Goal: Check status: Check status

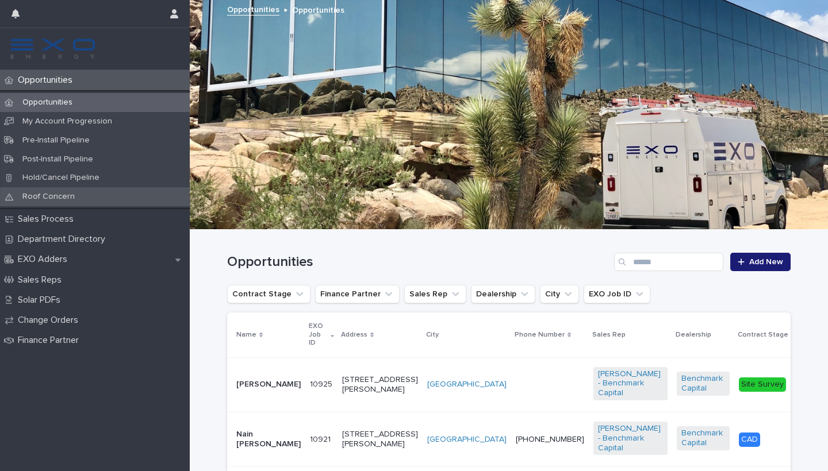
click at [59, 196] on p "Roof Concern" at bounding box center [48, 197] width 71 height 10
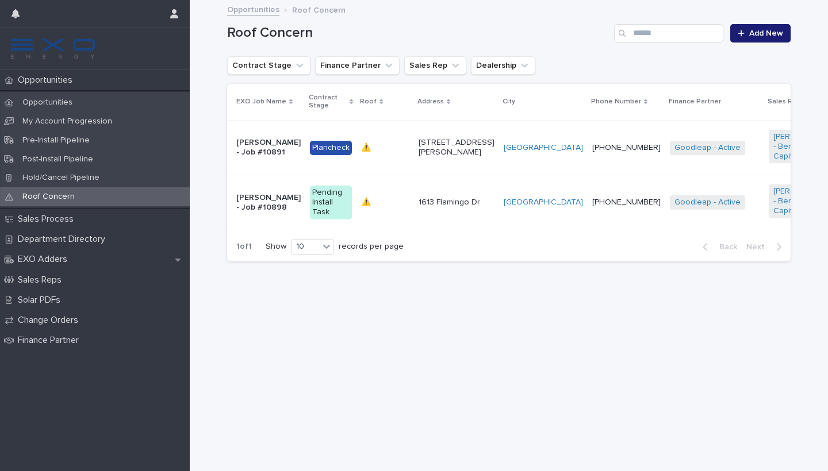
click at [400, 202] on td "⚠️ ⚠️" at bounding box center [384, 202] width 57 height 55
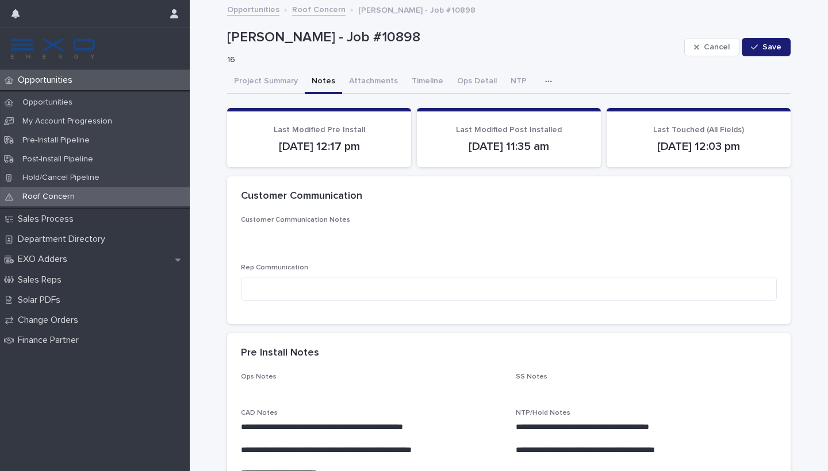
click at [331, 85] on button "Notes" at bounding box center [323, 82] width 37 height 24
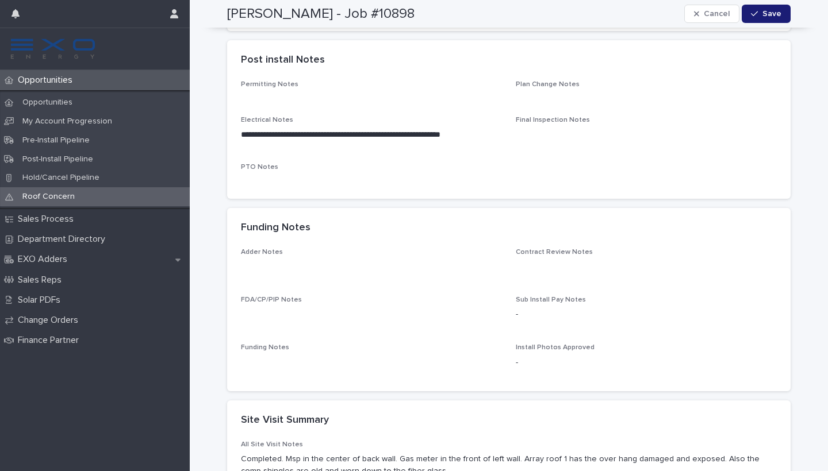
scroll to position [574, 0]
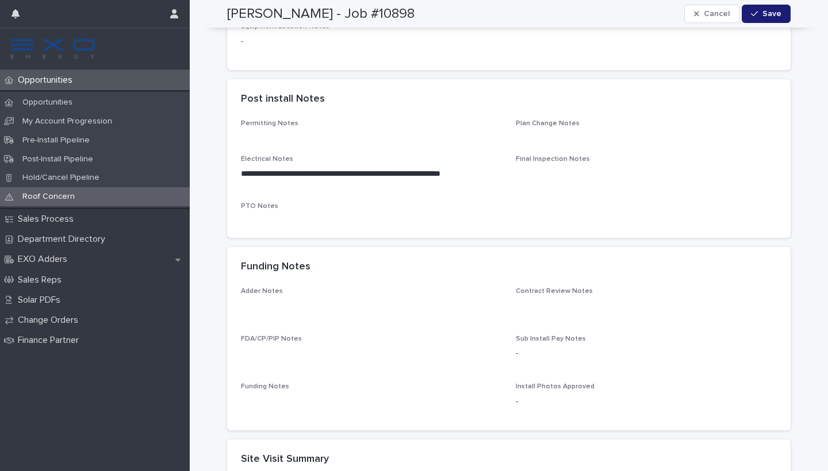
click at [271, 275] on div "Funding Notes" at bounding box center [508, 267] width 563 height 40
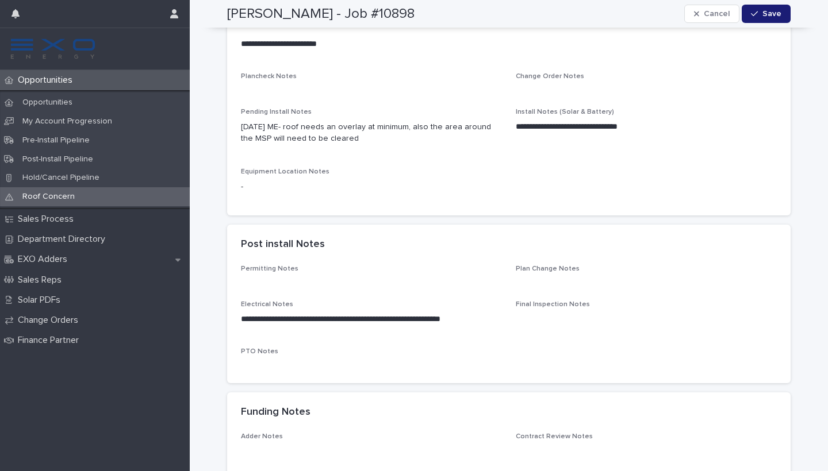
scroll to position [142, 0]
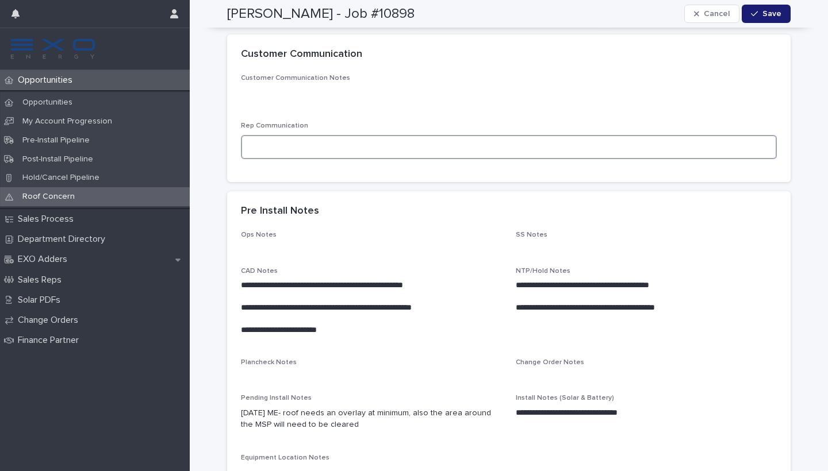
click at [289, 152] on textarea at bounding box center [509, 147] width 536 height 24
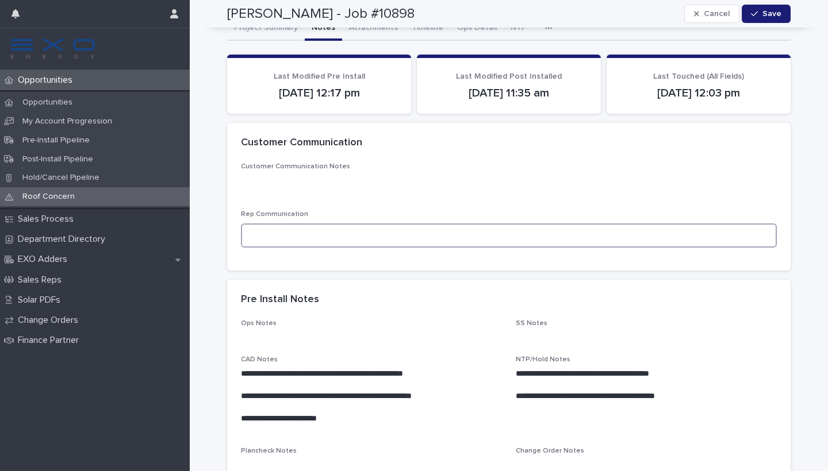
scroll to position [45, 0]
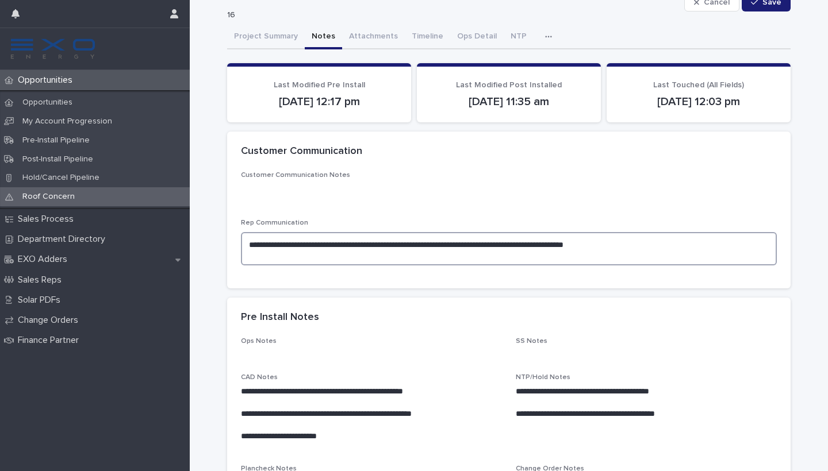
type textarea "**********"
click at [311, 206] on div "**********" at bounding box center [509, 222] width 536 height 103
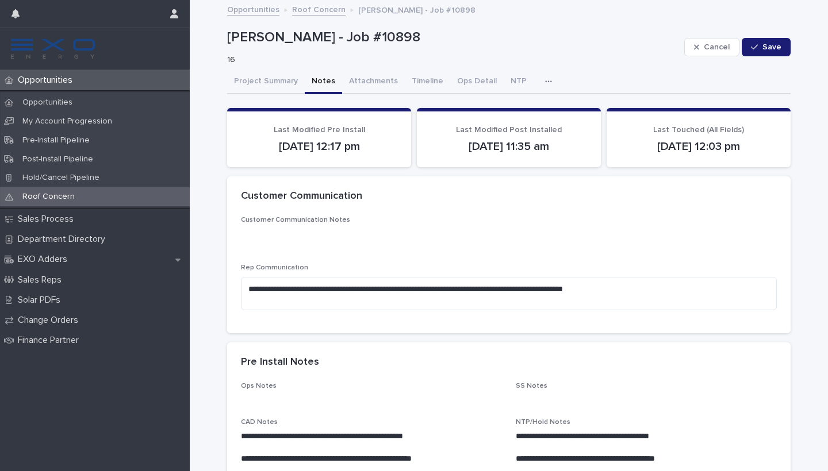
scroll to position [0, 0]
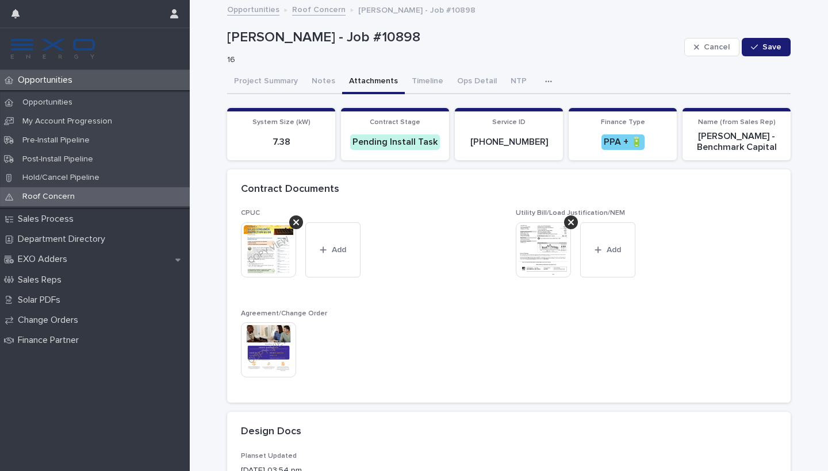
click at [370, 82] on button "Attachments" at bounding box center [373, 82] width 63 height 24
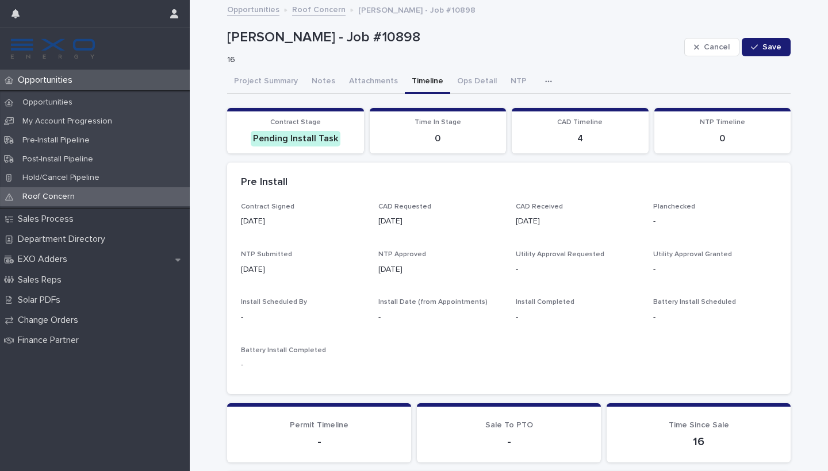
click at [408, 83] on button "Timeline" at bounding box center [427, 82] width 45 height 24
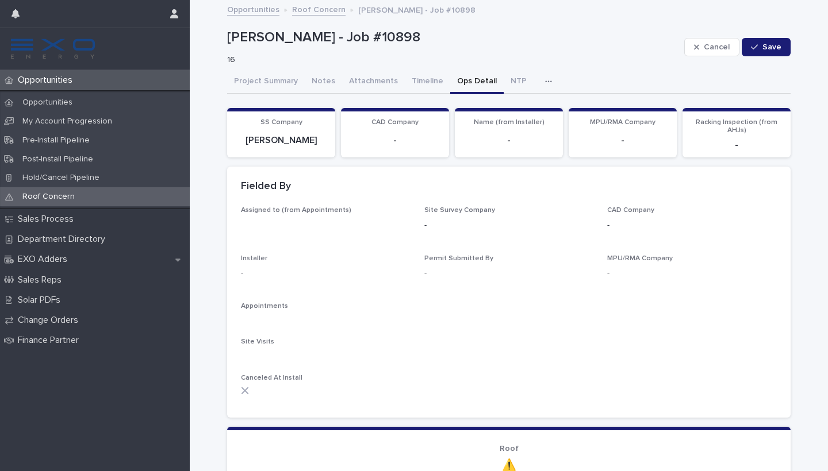
click at [450, 86] on button "Ops Detail" at bounding box center [476, 82] width 53 height 24
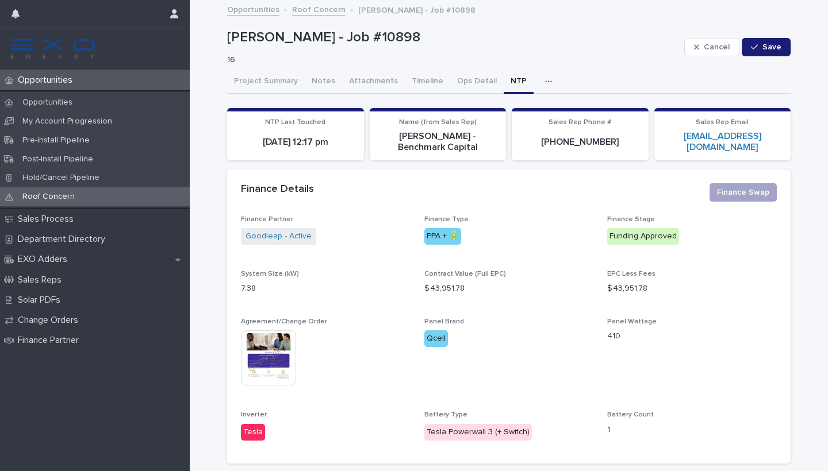
click at [504, 79] on button "NTP" at bounding box center [519, 82] width 30 height 24
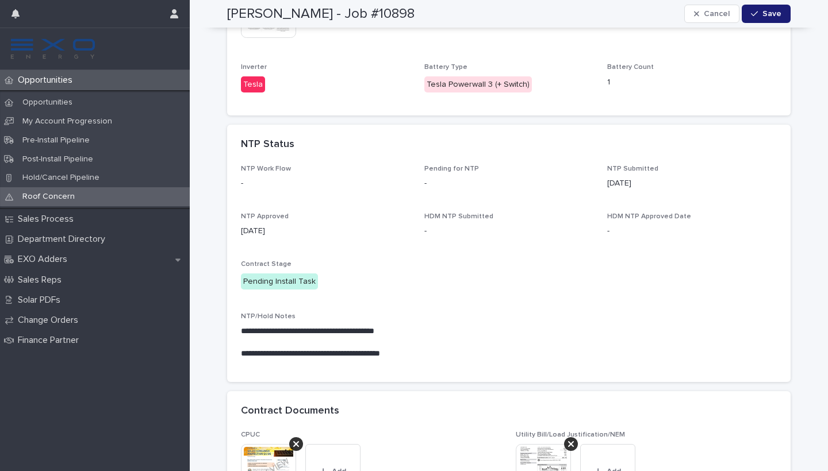
scroll to position [422, 0]
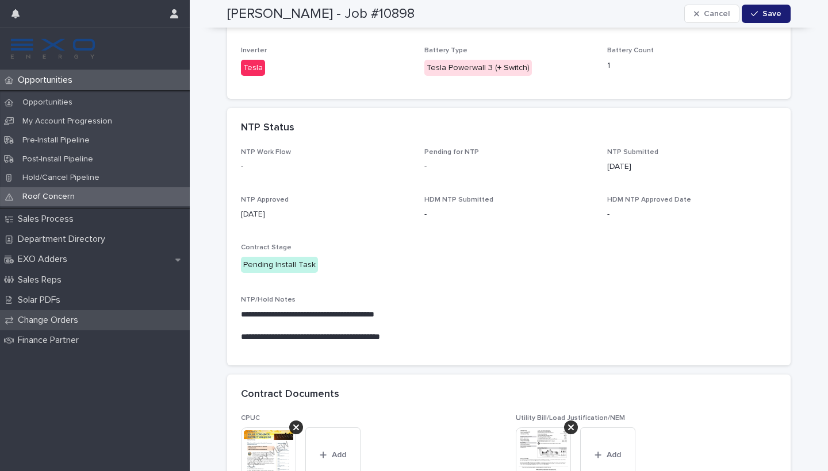
click at [85, 324] on div "Change Orders" at bounding box center [95, 320] width 190 height 20
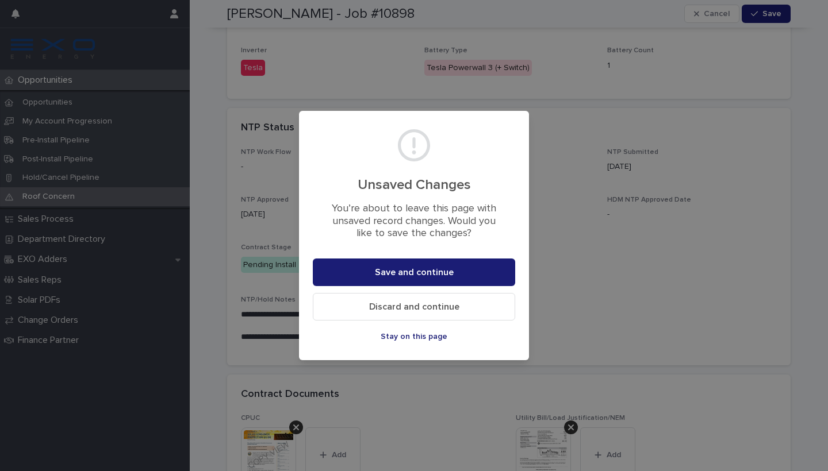
click at [532, 139] on div "Unsaved Changes You’re about to leave this page with unsaved record changes. Wo…" at bounding box center [414, 235] width 828 height 471
click at [423, 340] on button "Stay on this page" at bounding box center [414, 337] width 202 height 18
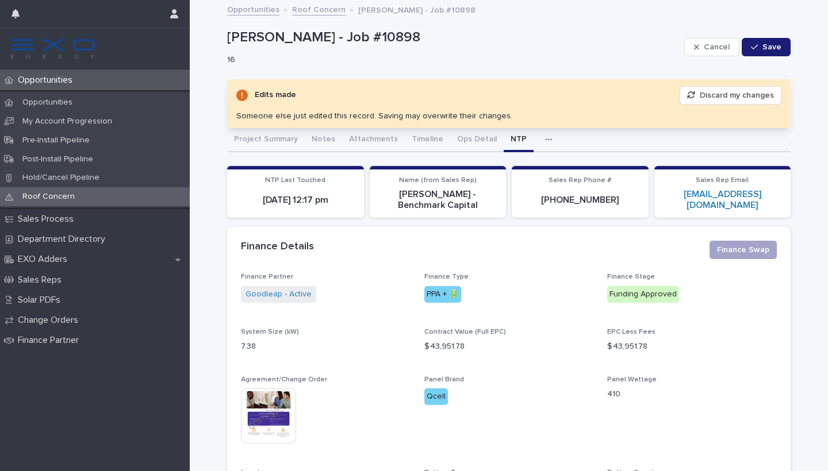
scroll to position [0, 0]
click at [333, 136] on button "Notes" at bounding box center [323, 140] width 37 height 24
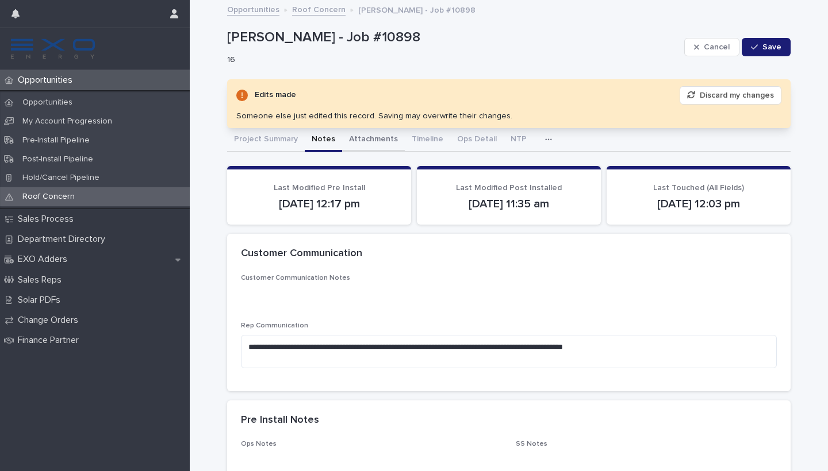
click at [361, 136] on button "Attachments" at bounding box center [373, 140] width 63 height 24
click at [315, 134] on button "Notes" at bounding box center [323, 140] width 37 height 24
click at [766, 44] on span "Save" at bounding box center [771, 47] width 19 height 8
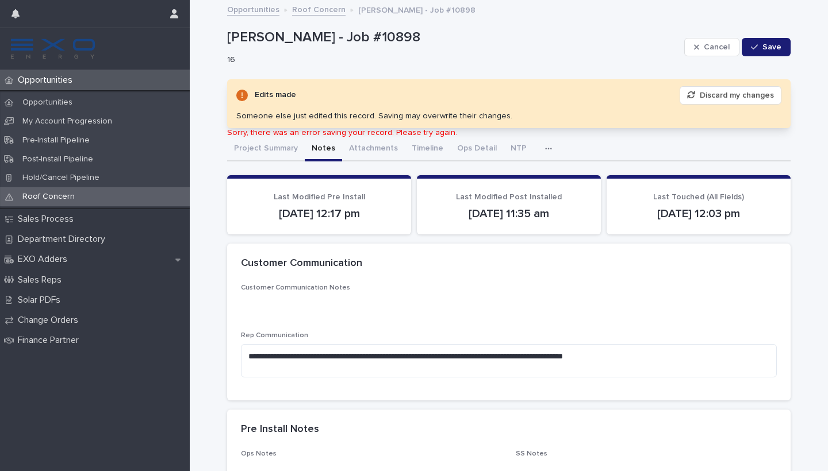
click at [771, 53] on button "Save" at bounding box center [766, 47] width 49 height 18
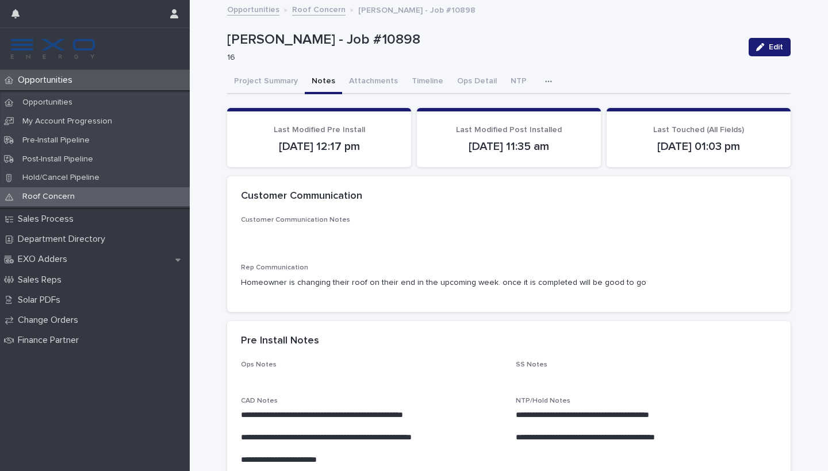
click at [82, 195] on div "Roof Concern" at bounding box center [95, 196] width 190 height 19
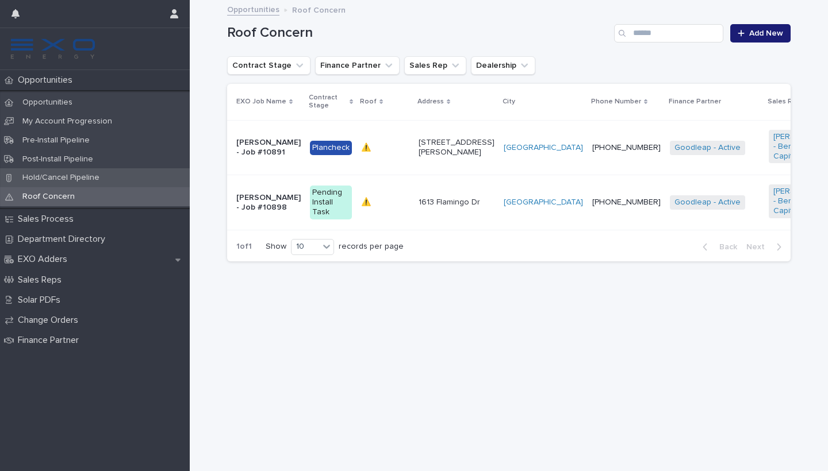
click at [66, 170] on div "Hold/Cancel Pipeline" at bounding box center [95, 177] width 190 height 19
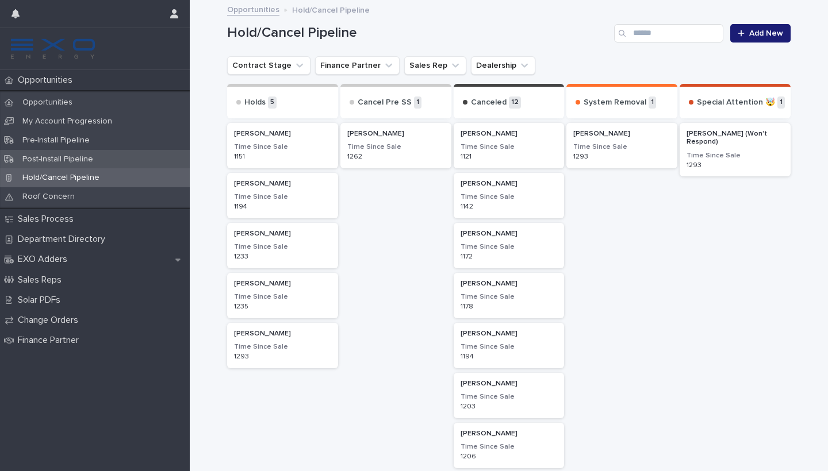
click at [63, 157] on p "Post-Install Pipeline" at bounding box center [57, 160] width 89 height 10
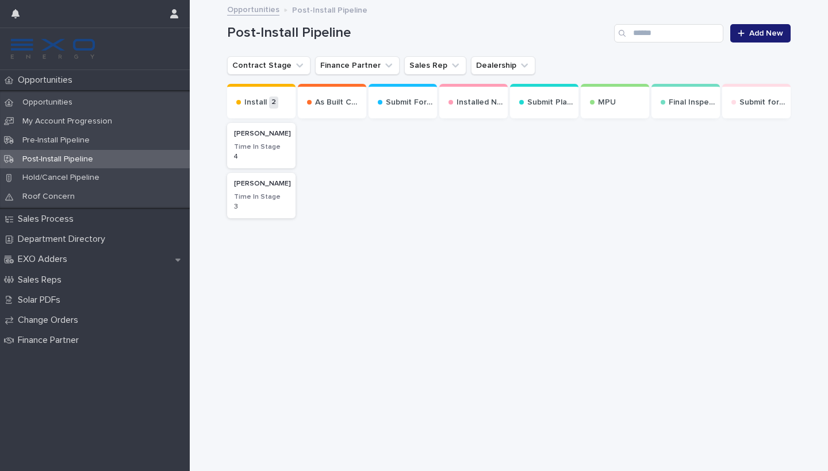
click at [251, 202] on h3 "Time In Stage" at bounding box center [261, 197] width 55 height 9
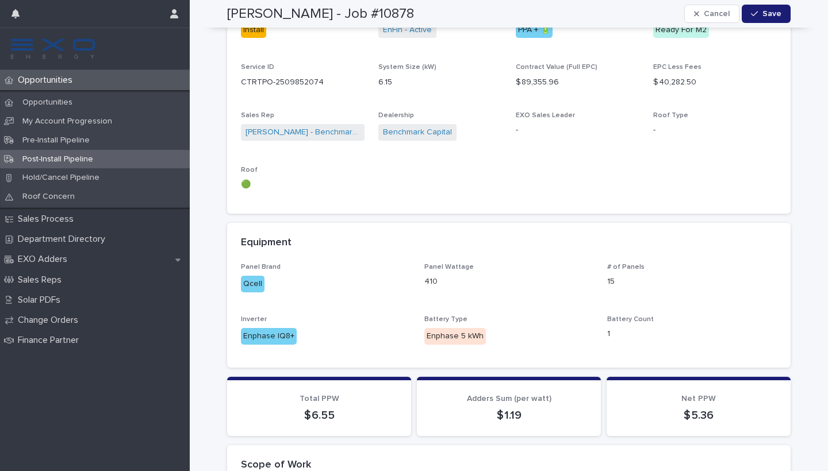
scroll to position [950, 0]
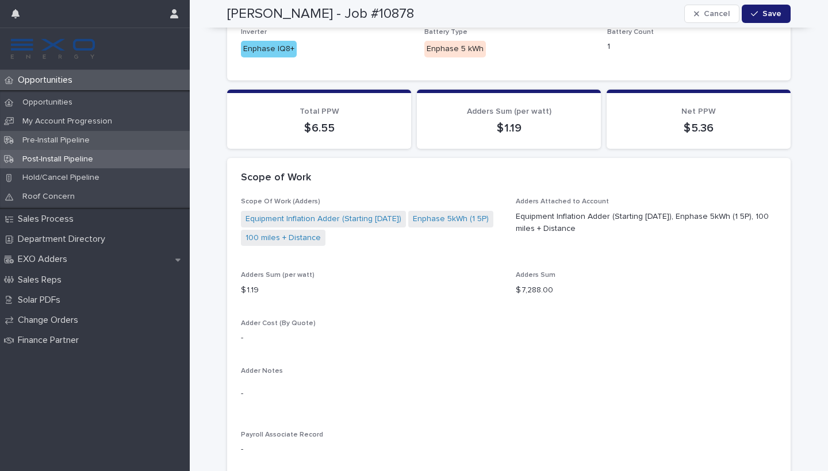
click at [70, 145] on div "Pre-Install Pipeline" at bounding box center [95, 140] width 190 height 19
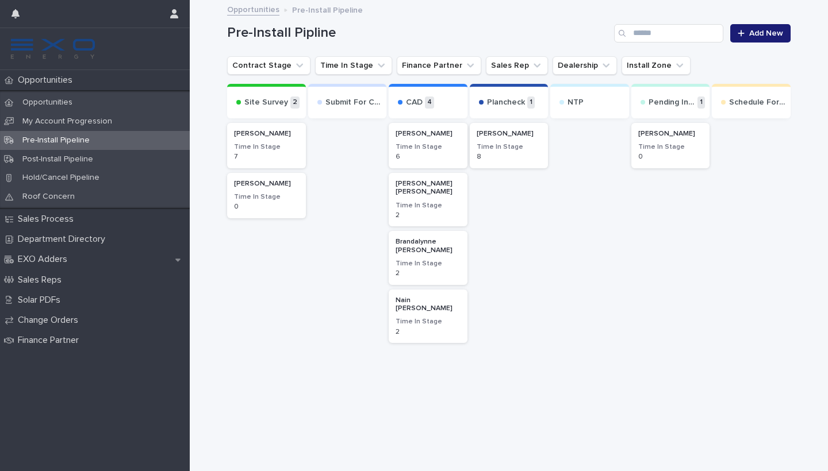
click at [419, 147] on h3 "Time In Stage" at bounding box center [427, 147] width 65 height 9
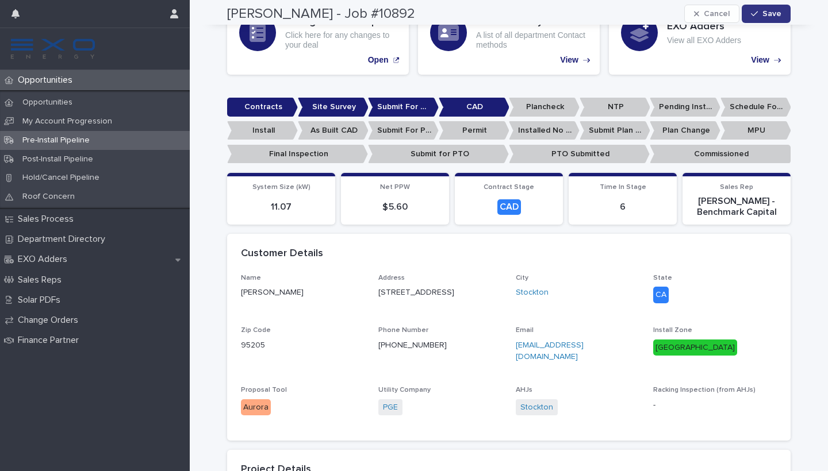
scroll to position [279, 0]
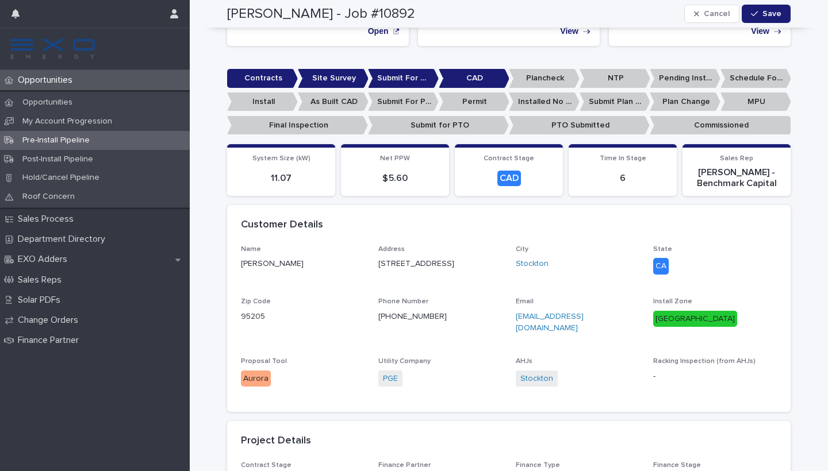
click at [604, 74] on p "NTP" at bounding box center [614, 78] width 71 height 19
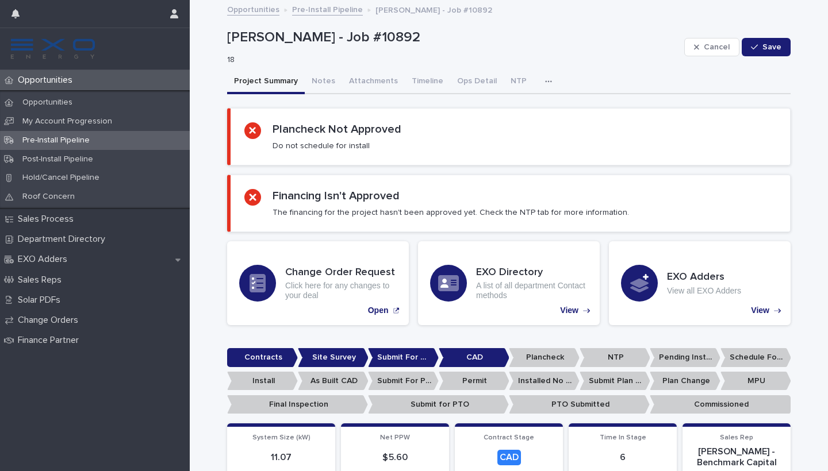
scroll to position [0, 0]
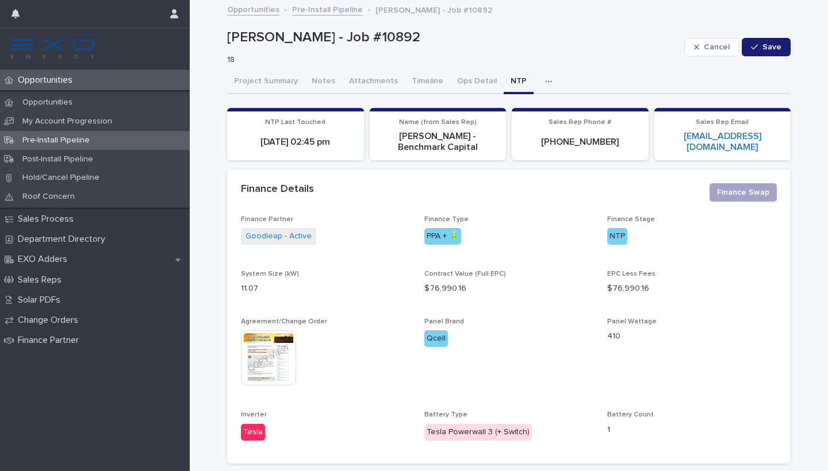
click at [504, 82] on button "NTP" at bounding box center [519, 82] width 30 height 24
click at [57, 113] on div "My Account Progression" at bounding box center [95, 121] width 190 height 19
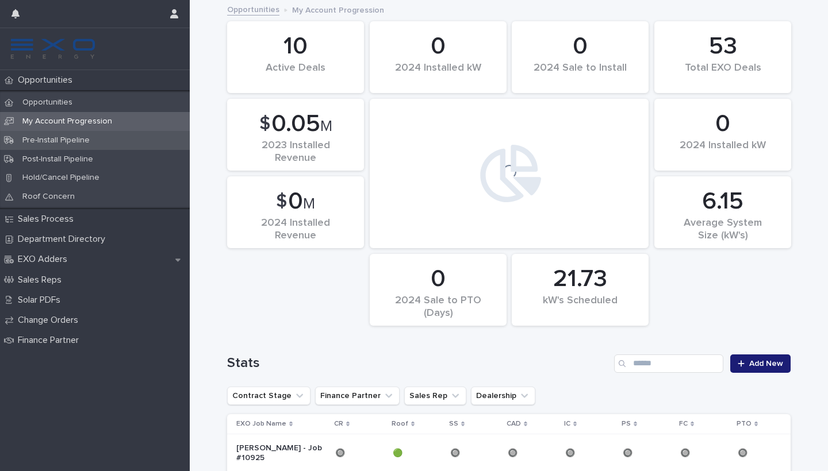
click at [66, 136] on p "Pre-Install Pipeline" at bounding box center [56, 141] width 86 height 10
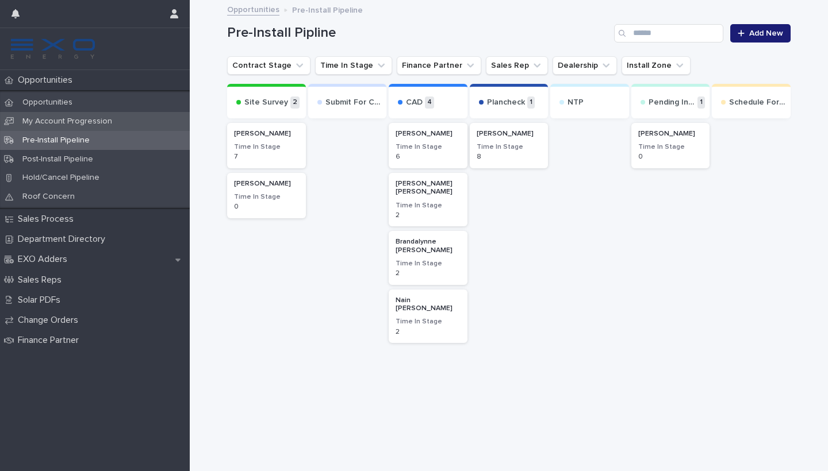
click at [71, 129] on div "My Account Progression" at bounding box center [95, 121] width 190 height 19
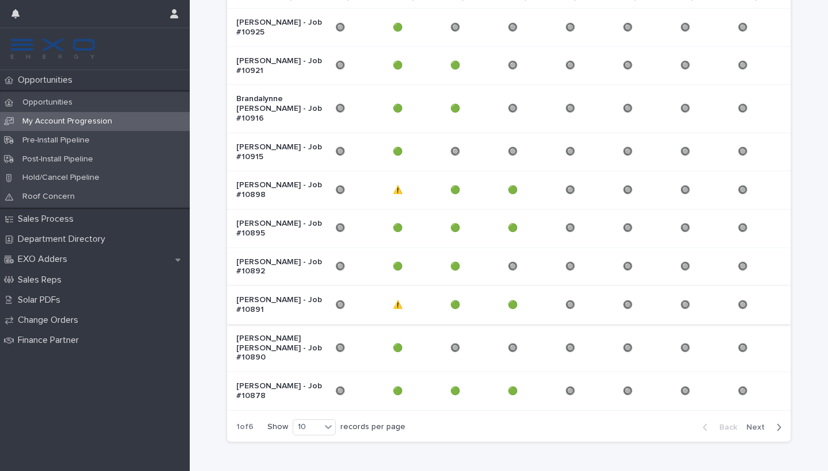
scroll to position [425, 0]
drag, startPoint x: 424, startPoint y: 319, endPoint x: 456, endPoint y: 406, distance: 92.6
click at [456, 406] on div "10 Active Deals 0 2024 Installed kW 0 2024 Sale to Install 53 Total EXO Deals $…" at bounding box center [508, 14] width 563 height 876
click at [458, 447] on div "Loading... Saving… Loading... Saving… 10 Active Deals 0 2024 Installed kW 0 202…" at bounding box center [509, 43] width 638 height 934
click at [394, 299] on p "⚠️" at bounding box center [399, 305] width 12 height 12
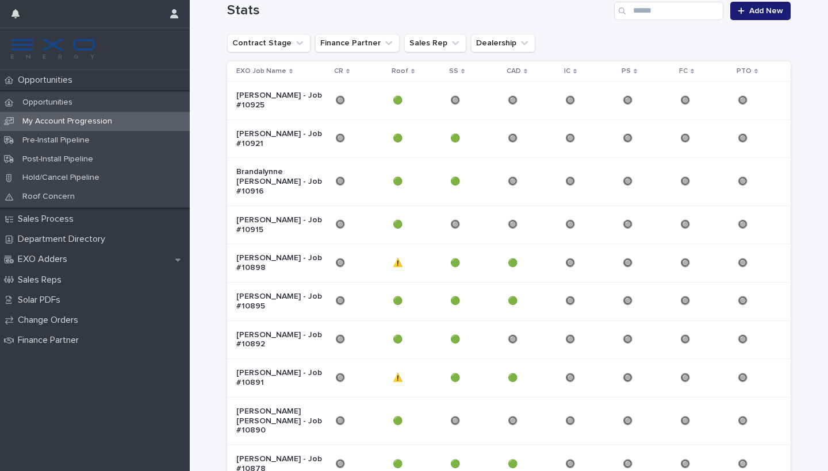
scroll to position [385, 0]
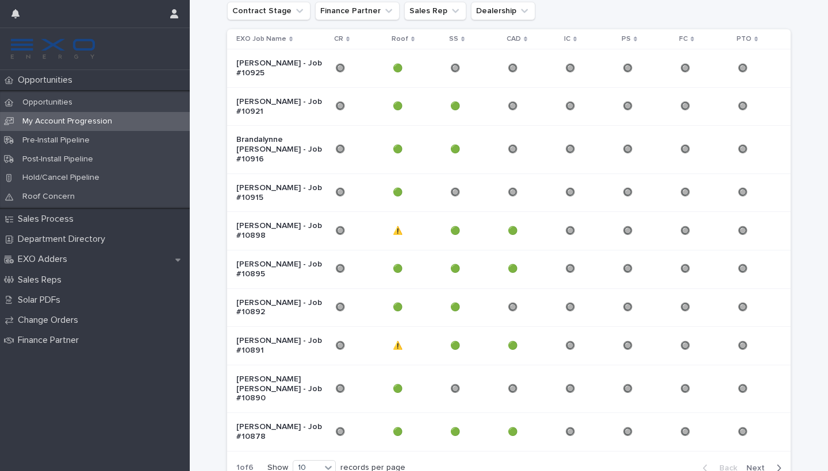
click at [335, 327] on td "🔘 🔘" at bounding box center [359, 346] width 57 height 39
